Goal: Navigation & Orientation: Find specific page/section

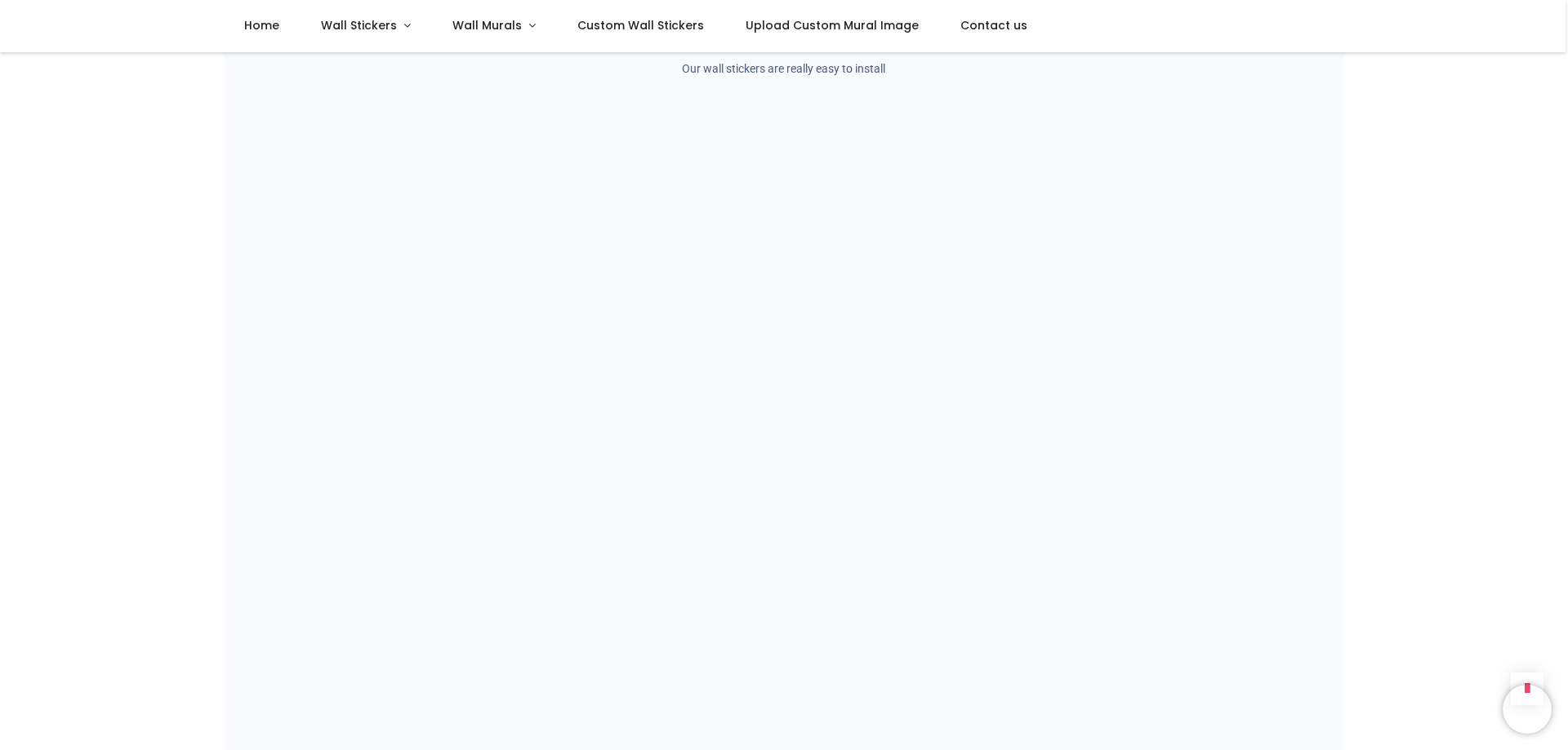
scroll to position [1145, 0]
click at [402, 28] on link "Wall Stickers" at bounding box center [366, 26] width 131 height 52
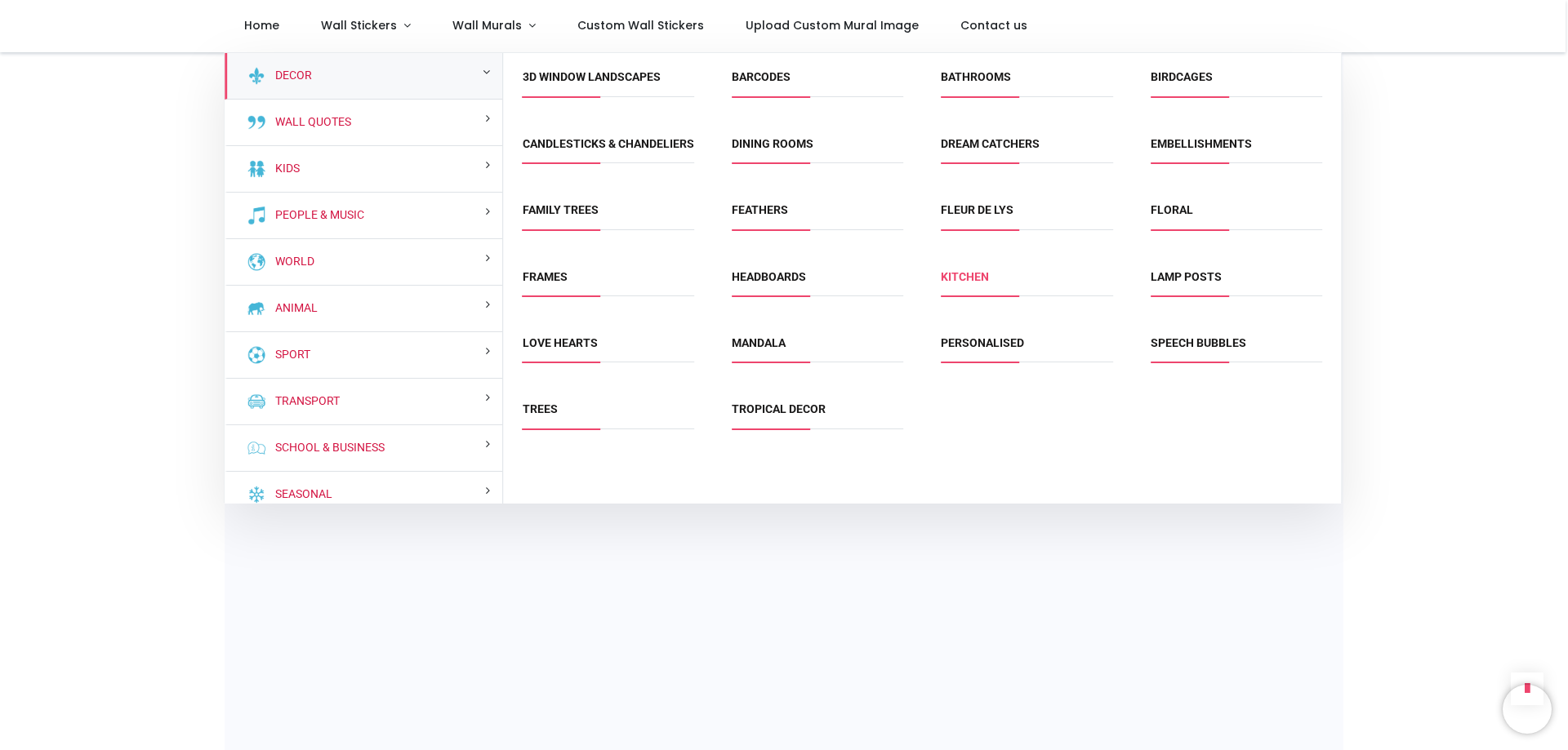
click at [968, 283] on link "Kitchen" at bounding box center [966, 276] width 48 height 13
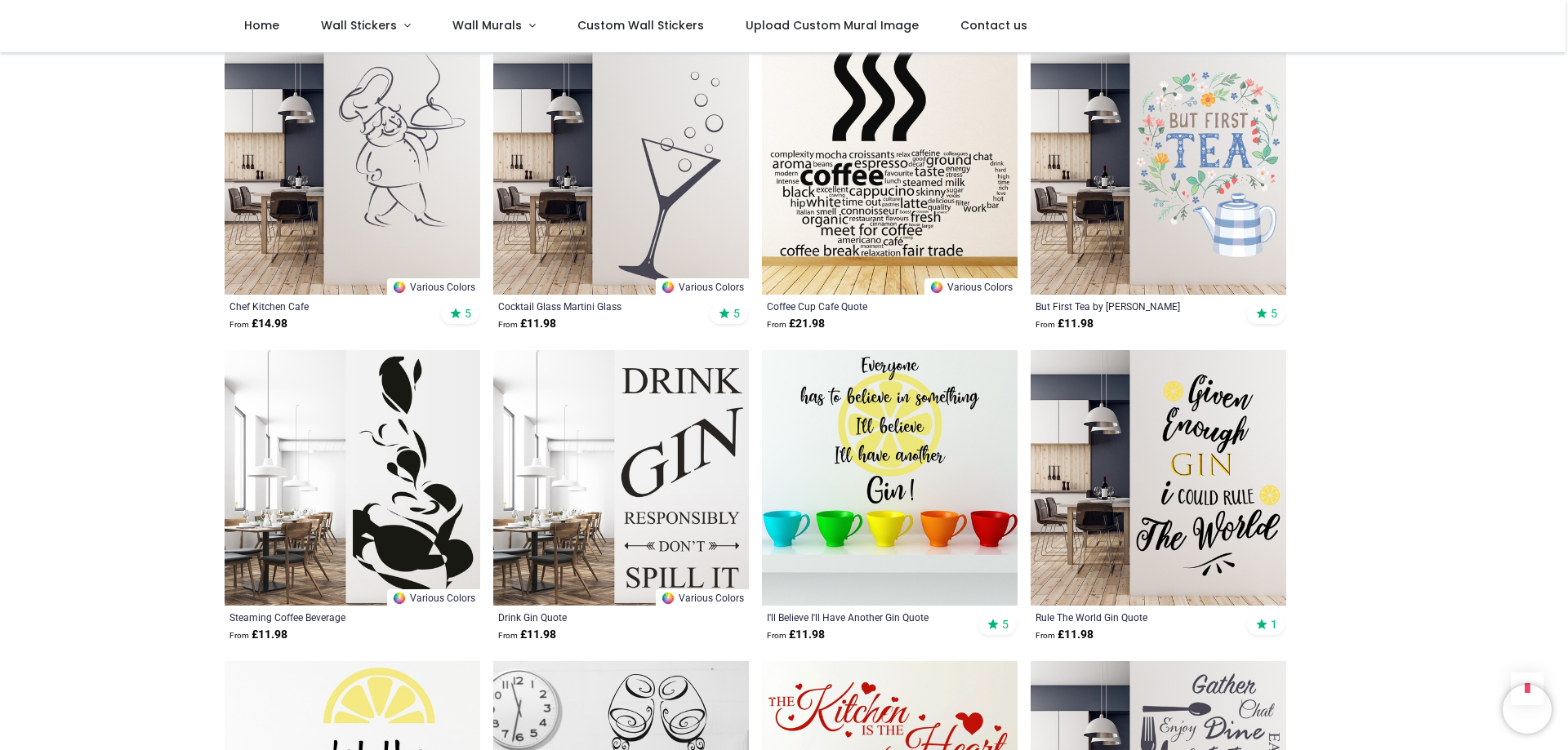
scroll to position [1629, 0]
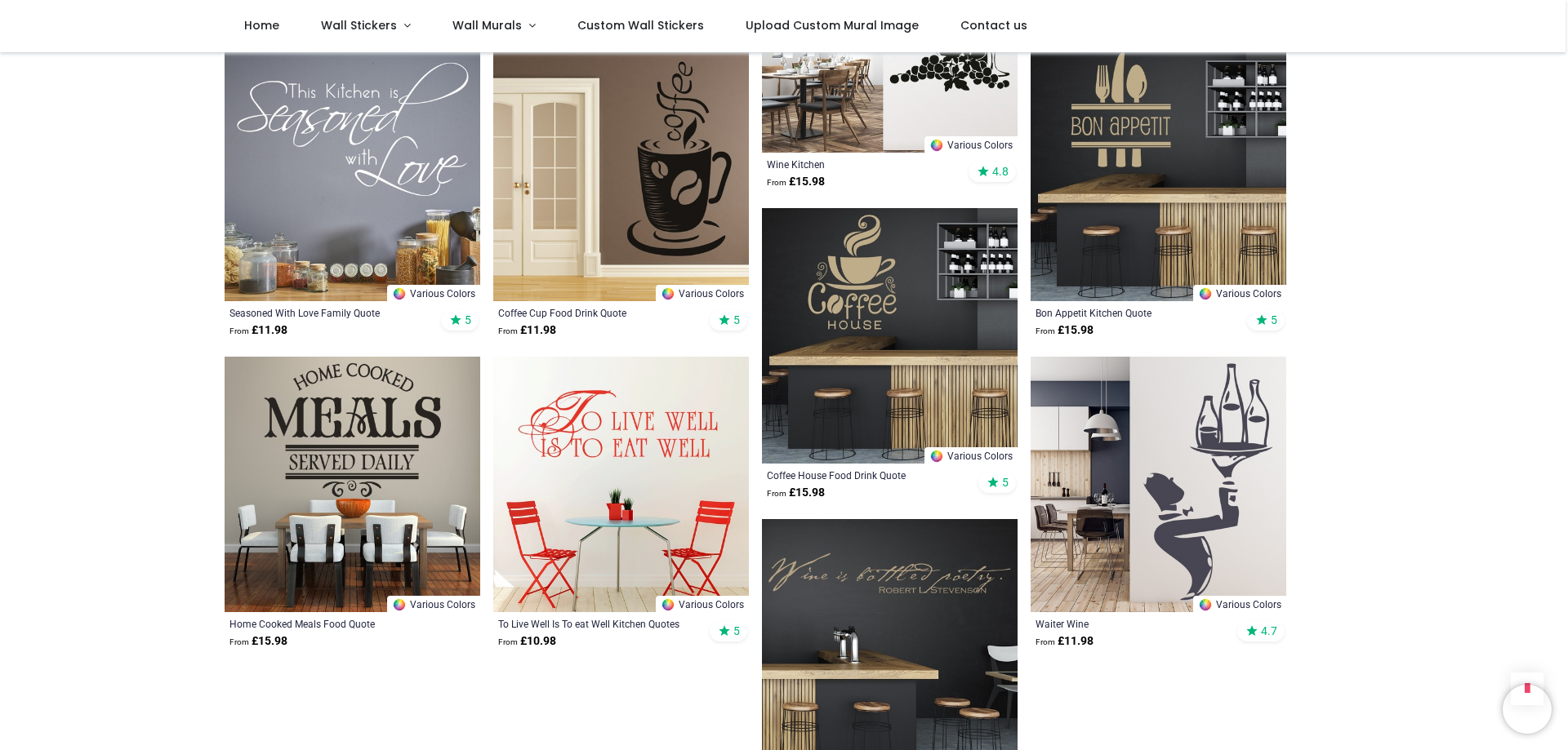
scroll to position [4081, 0]
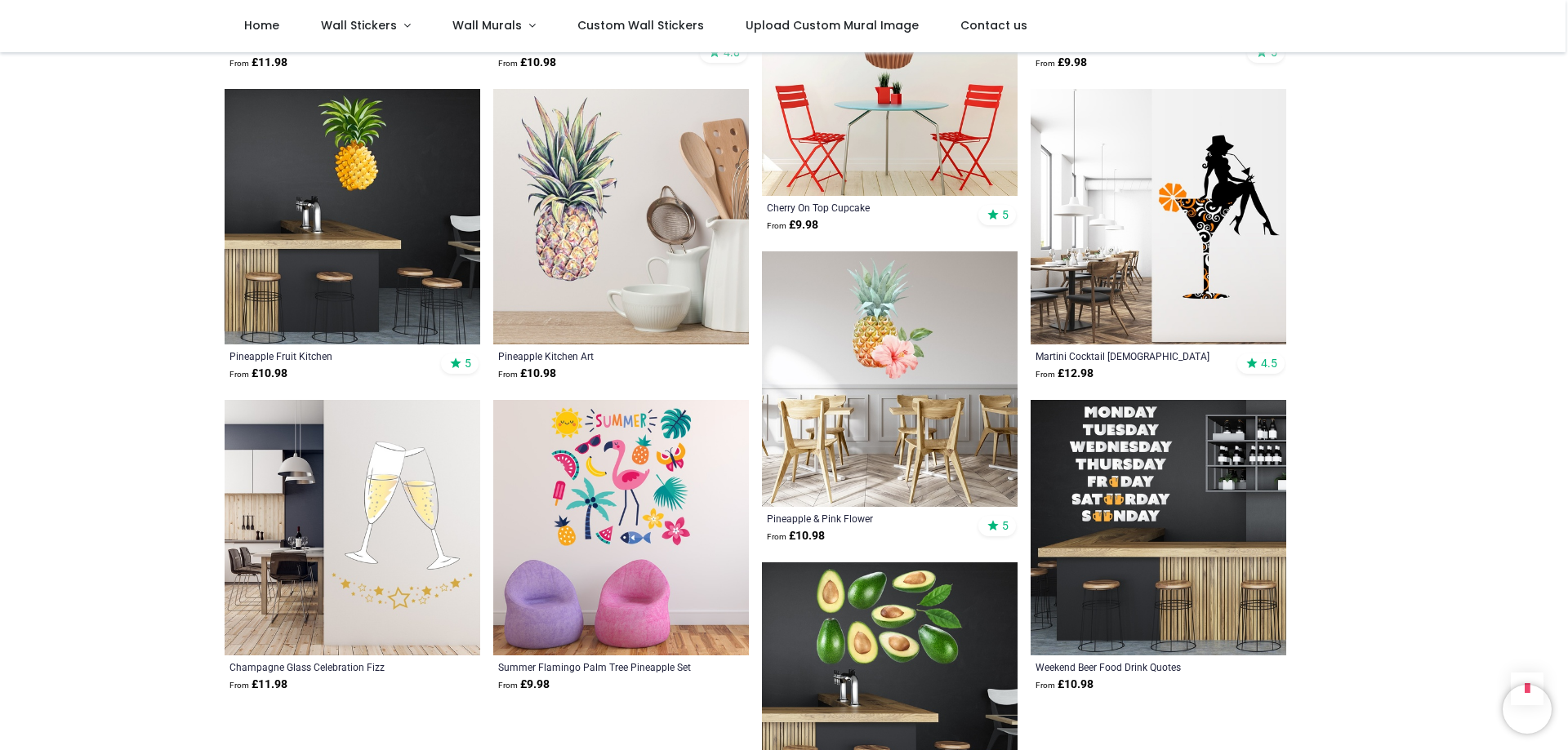
scroll to position [6223, 0]
